Goal: Information Seeking & Learning: Learn about a topic

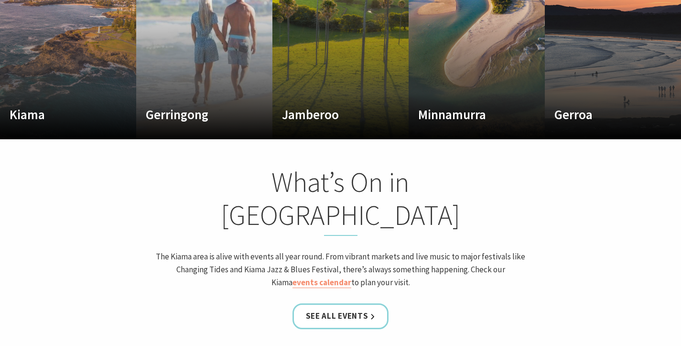
scroll to position [744, 0]
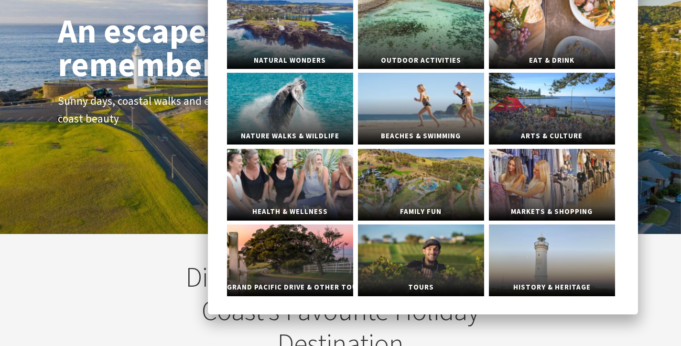
scroll to position [94, 0]
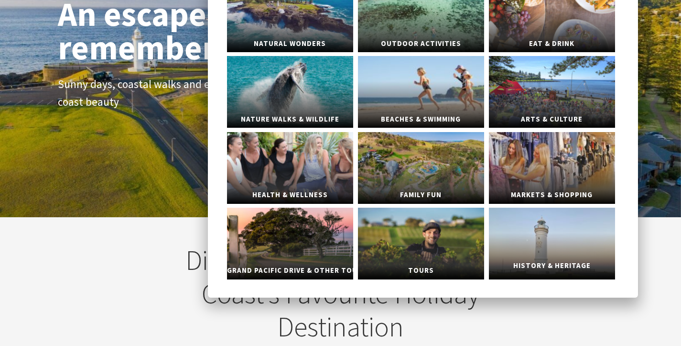
click at [530, 256] on link "History & Heritage" at bounding box center [552, 244] width 126 height 72
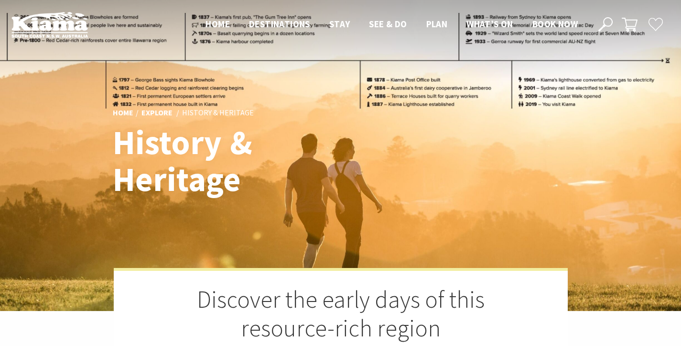
scroll to position [1887, 0]
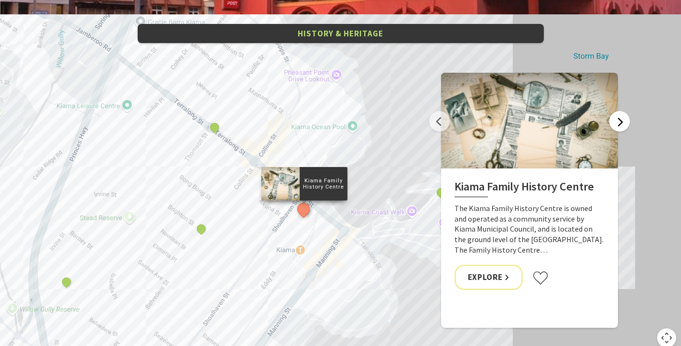
click at [616, 111] on button "Next" at bounding box center [620, 121] width 21 height 21
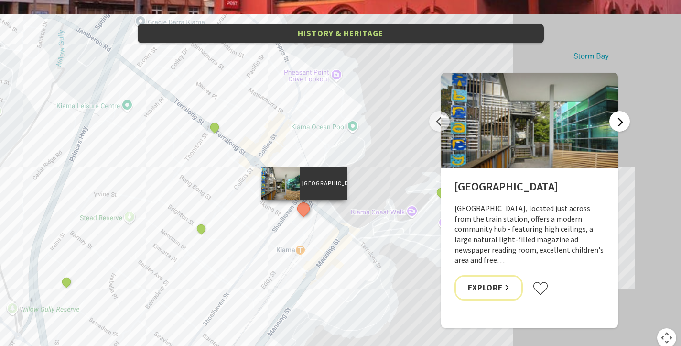
click at [616, 111] on button "Next" at bounding box center [620, 121] width 21 height 21
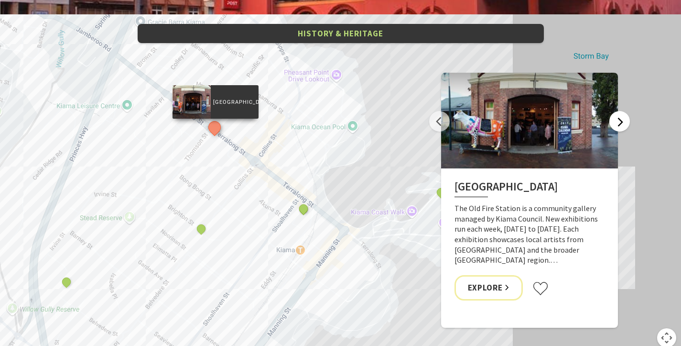
click at [616, 111] on button "Next" at bounding box center [620, 121] width 21 height 21
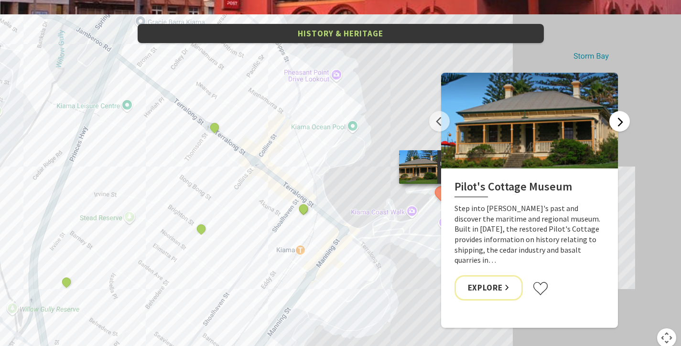
click at [617, 111] on button "Next" at bounding box center [620, 121] width 21 height 21
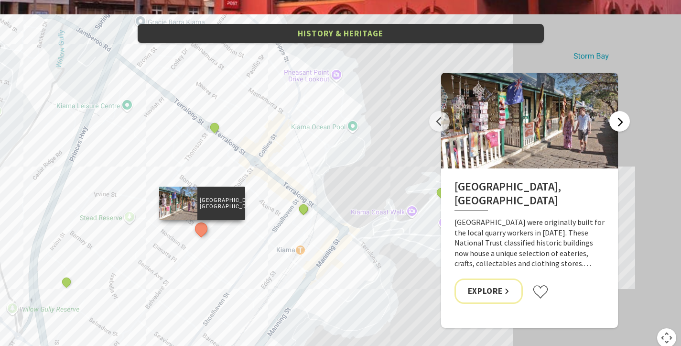
click at [617, 111] on button "Next" at bounding box center [620, 121] width 21 height 21
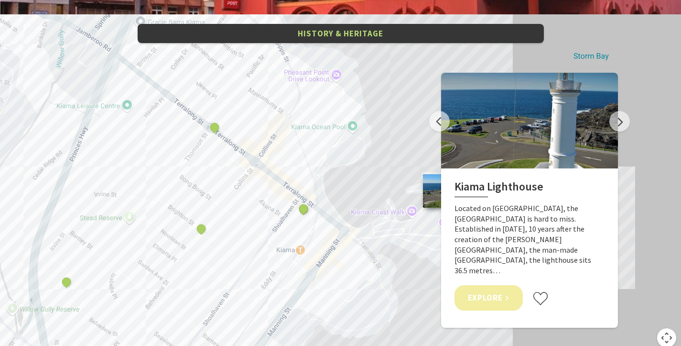
click at [505, 285] on link "Explore" at bounding box center [489, 297] width 69 height 25
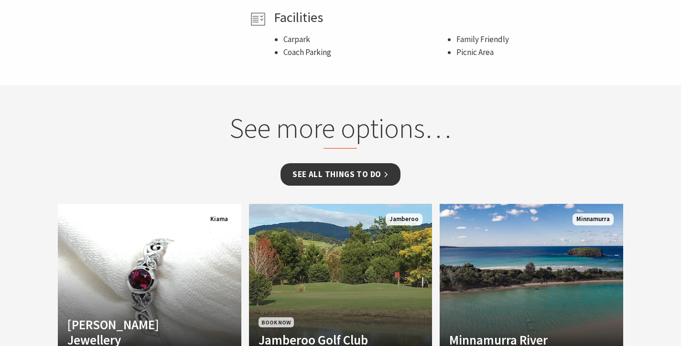
scroll to position [707, 0]
